Goal: Information Seeking & Learning: Learn about a topic

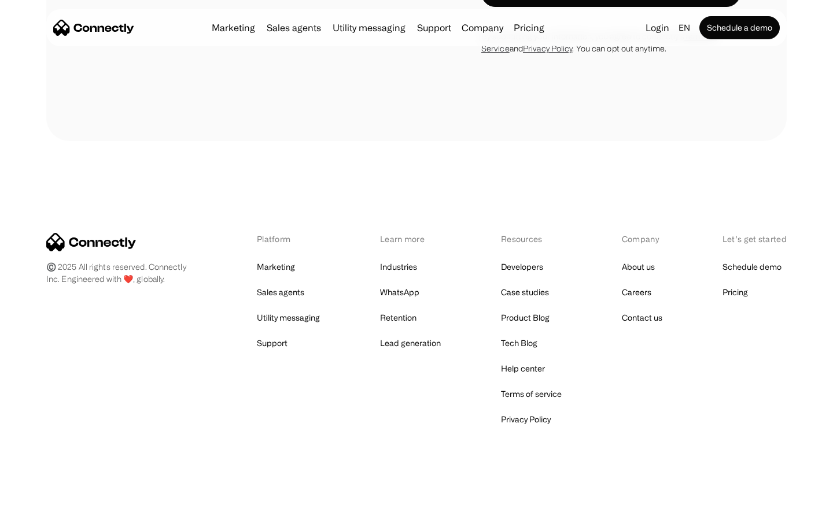
scroll to position [3277, 0]
